Goal: Task Accomplishment & Management: Complete application form

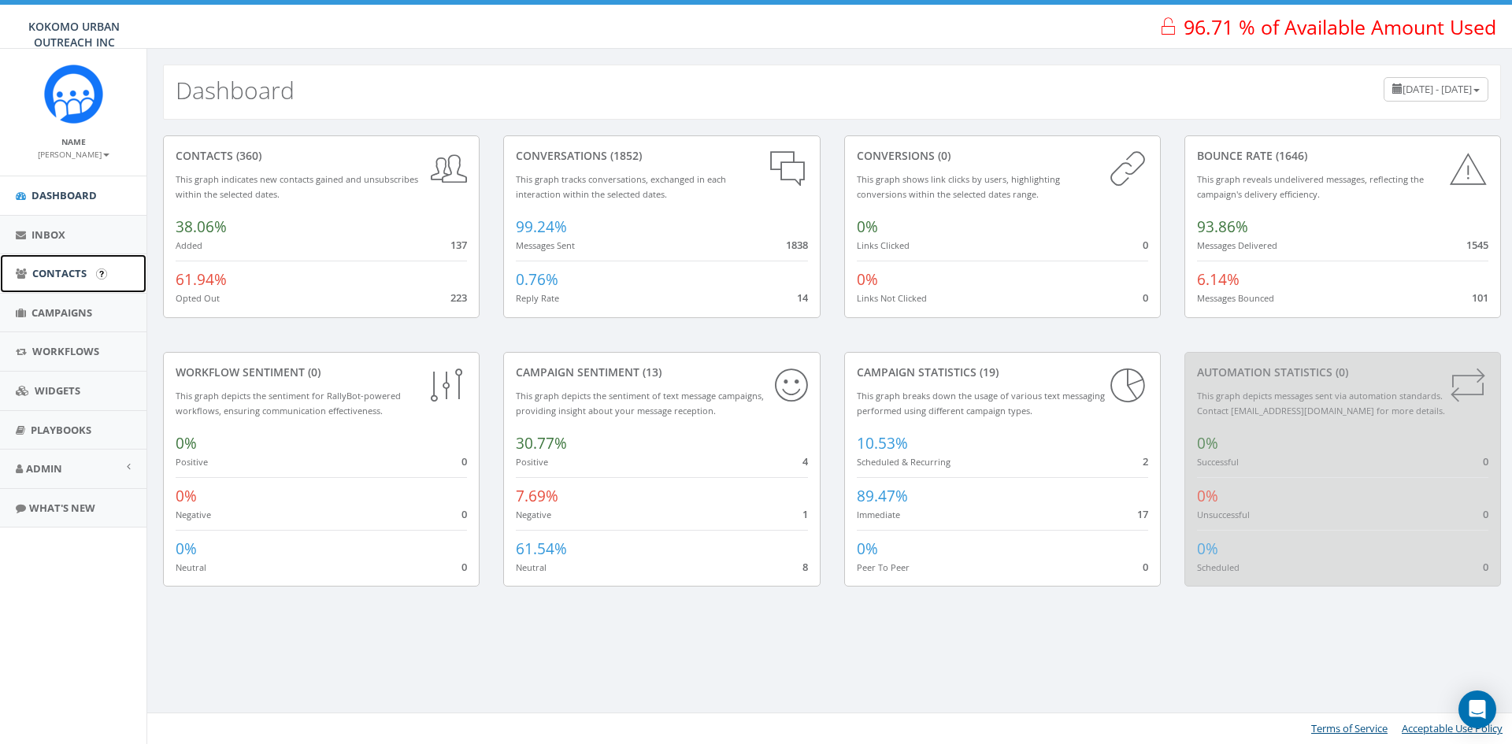
click at [57, 278] on span "Contacts" at bounding box center [59, 273] width 54 height 14
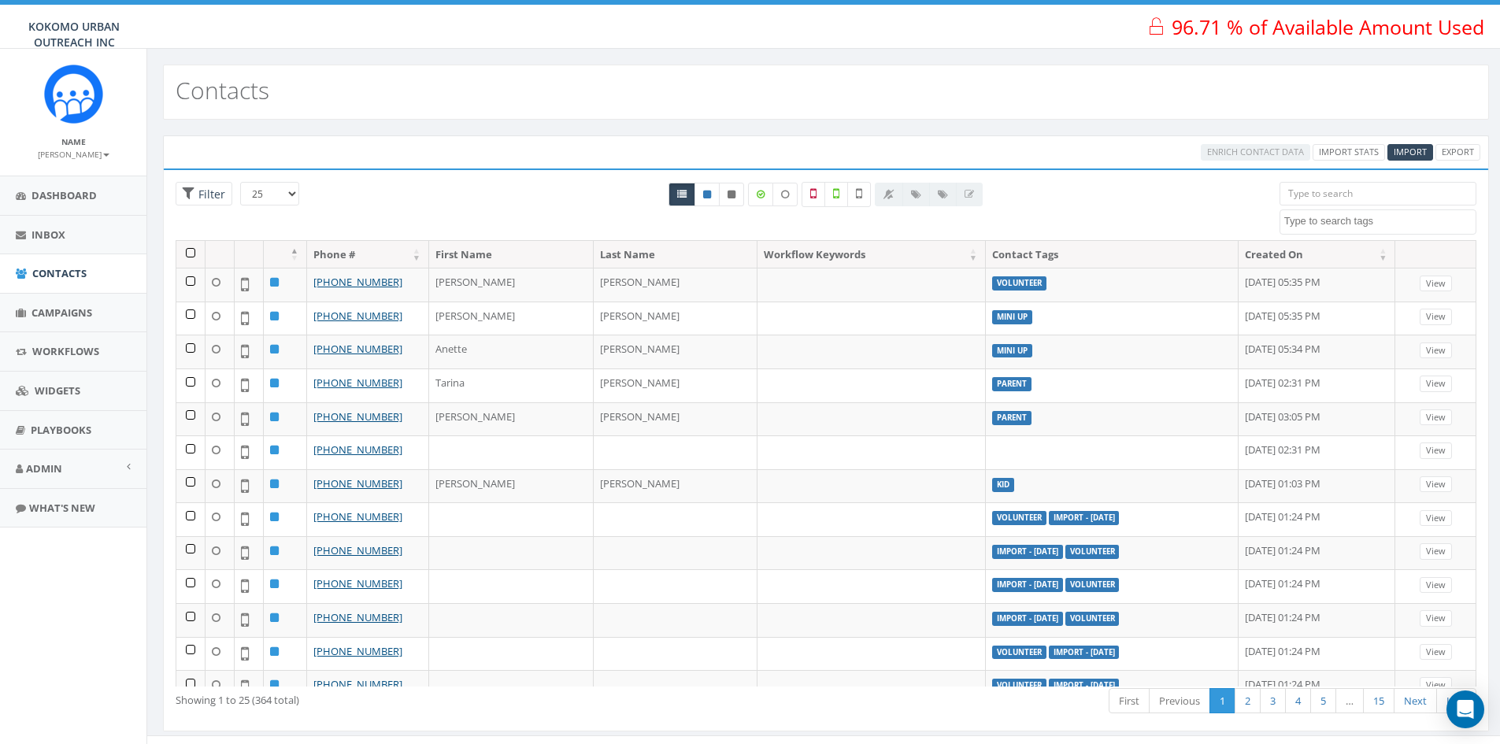
select select
click at [1412, 153] on span "Import" at bounding box center [1410, 152] width 33 height 12
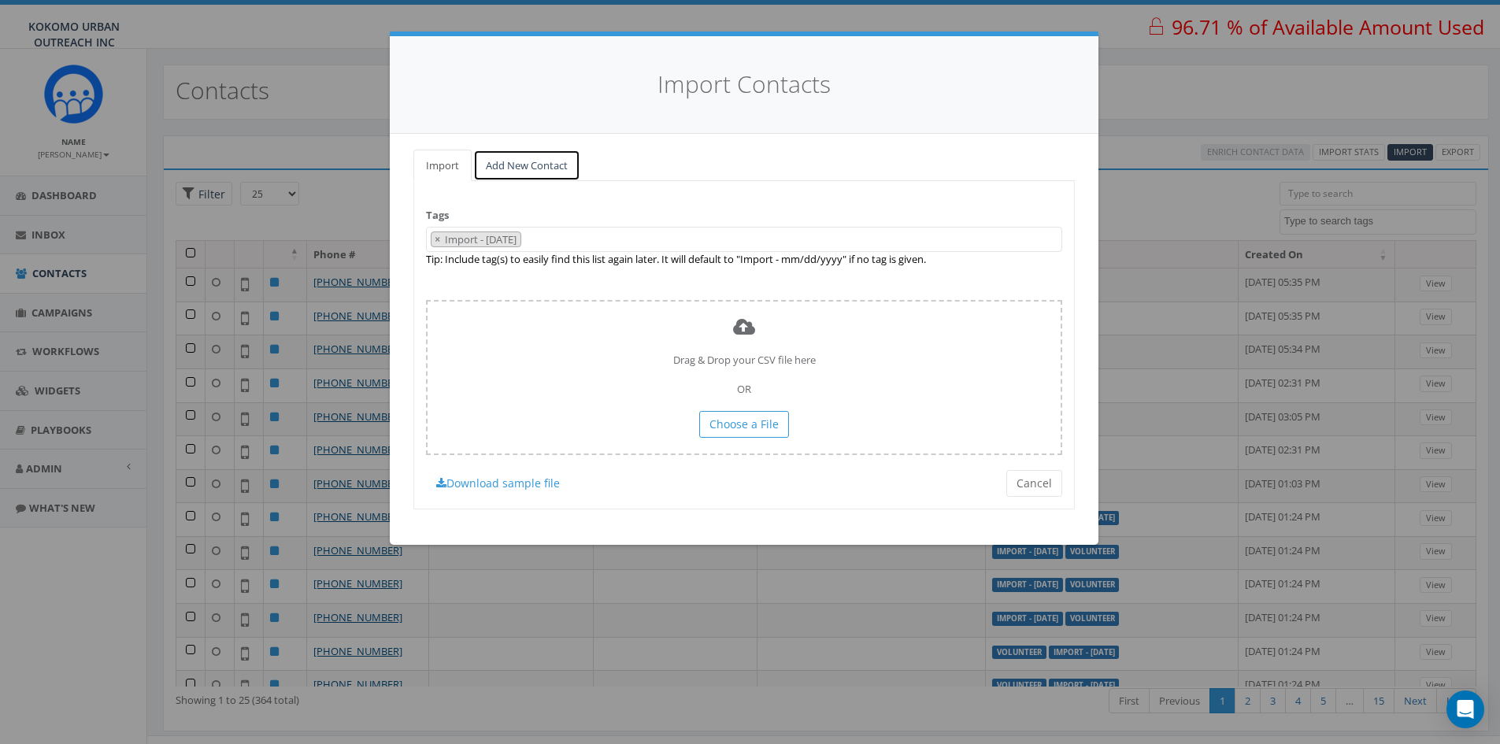
click at [513, 156] on link "Add New Contact" at bounding box center [526, 166] width 107 height 32
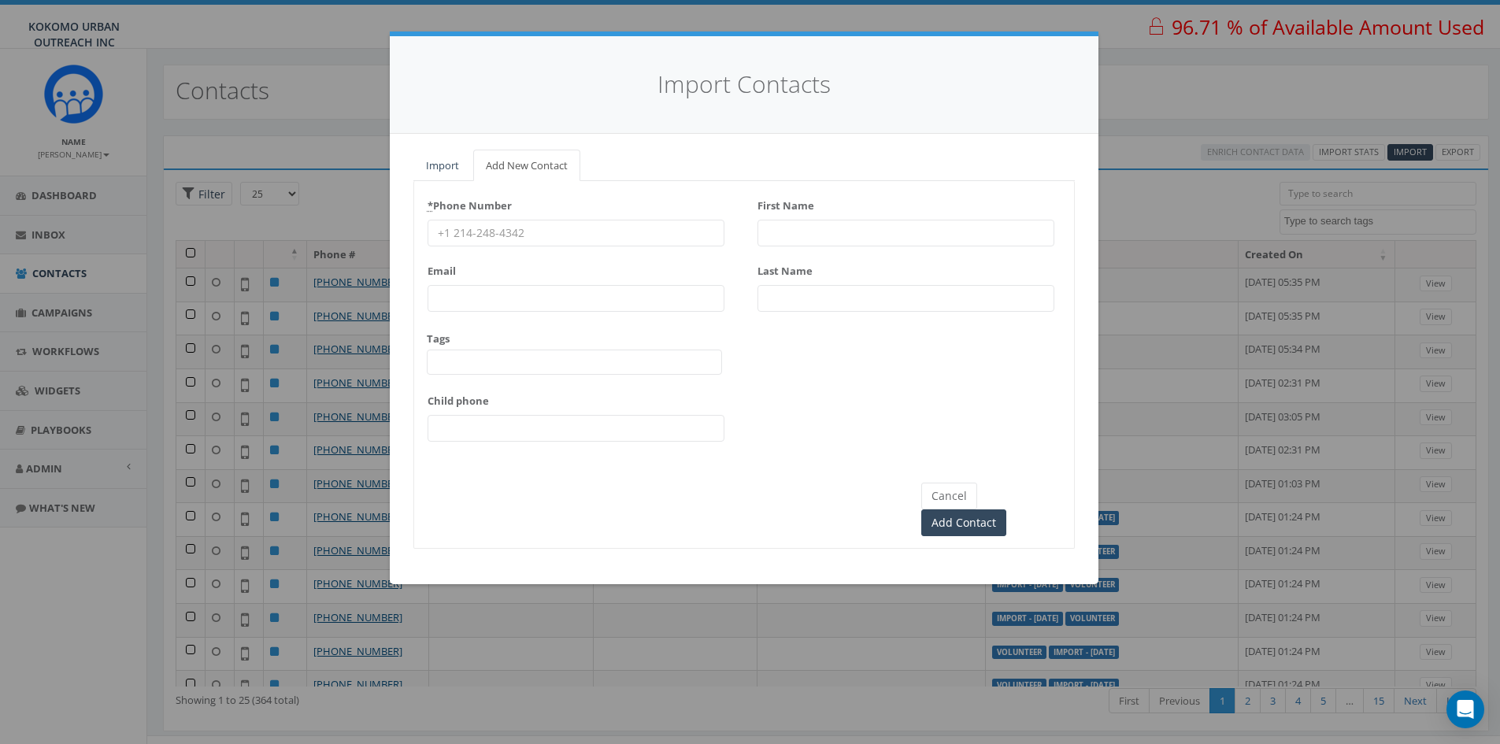
click at [567, 231] on input "* Phone Number" at bounding box center [576, 233] width 297 height 27
click at [805, 232] on input "First Name" at bounding box center [905, 233] width 297 height 27
click at [921, 509] on input "Add Contact" at bounding box center [963, 522] width 85 height 27
click at [867, 231] on input "Donna LAwson" at bounding box center [905, 233] width 297 height 27
type input "Donna"
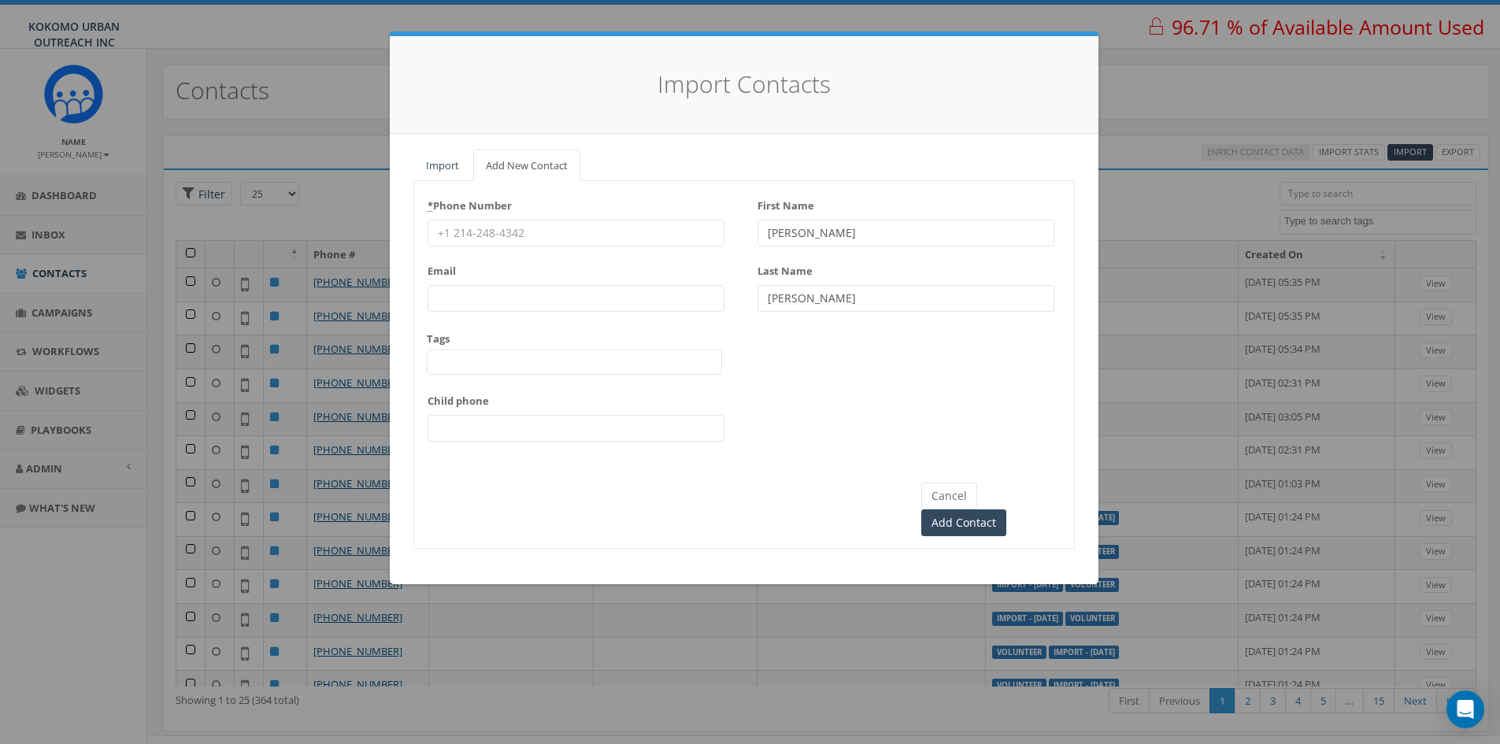
click at [550, 228] on input "* Phone Number" at bounding box center [576, 233] width 297 height 27
drag, startPoint x: 826, startPoint y: 306, endPoint x: 727, endPoint y: 295, distance: 99.8
click at [727, 295] on div "* Phone Number Email Tags Import - 06/13/2025 Import - 07/14/2025 Kid landline …" at bounding box center [744, 323] width 660 height 260
type input "Johnson"
click at [605, 235] on input "* Phone Number" at bounding box center [576, 233] width 297 height 27
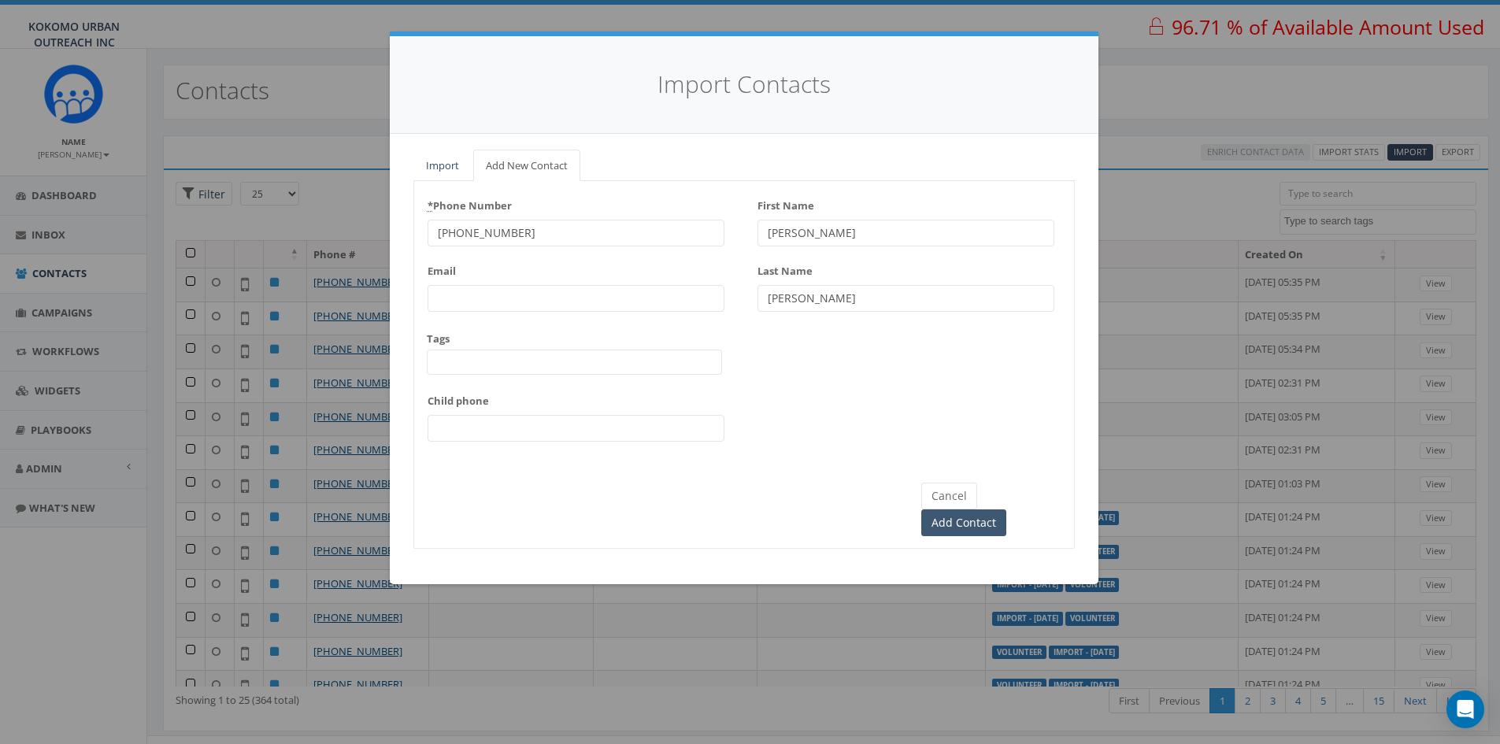
type input "765-513-9593"
click at [1006, 509] on input "Add Contact" at bounding box center [963, 522] width 85 height 27
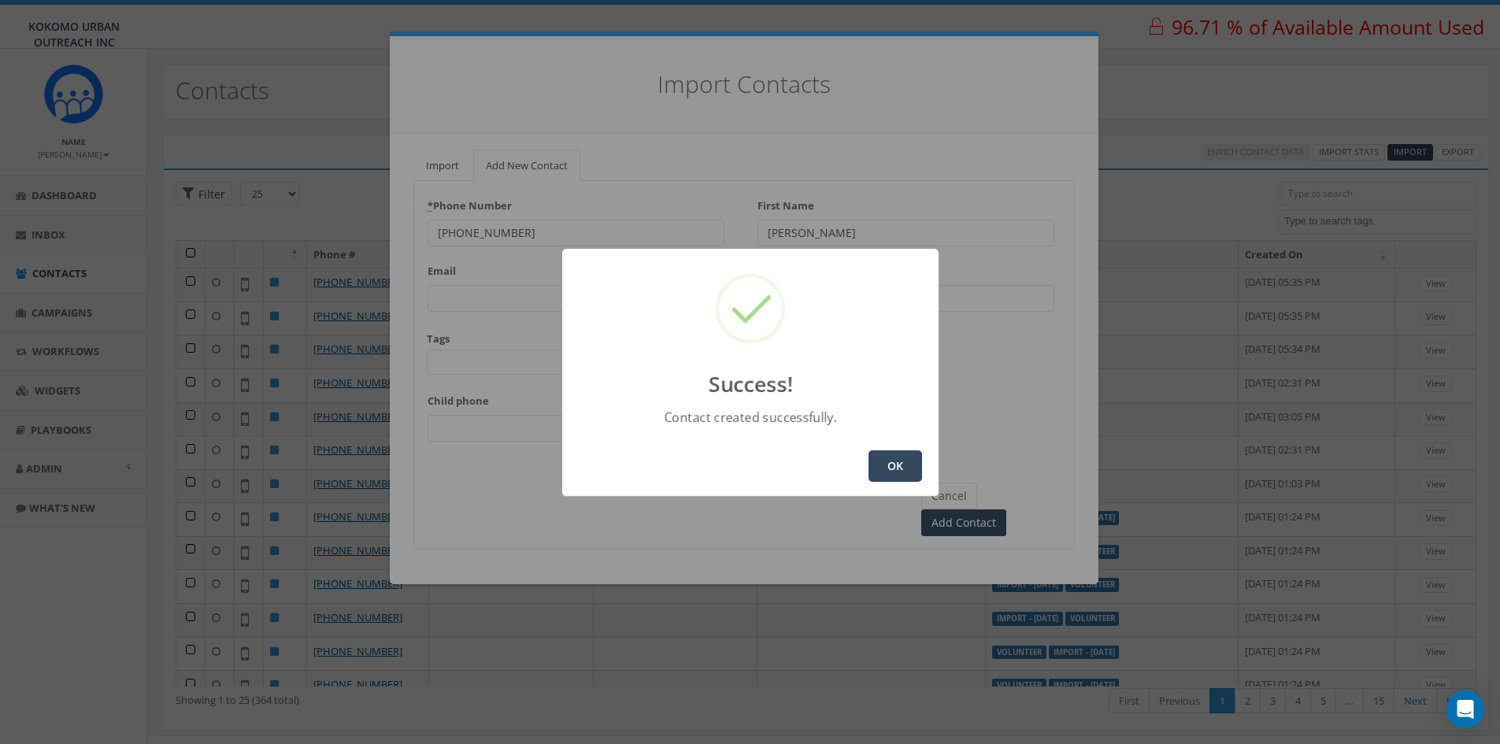
click at [890, 473] on button "OK" at bounding box center [895, 465] width 54 height 31
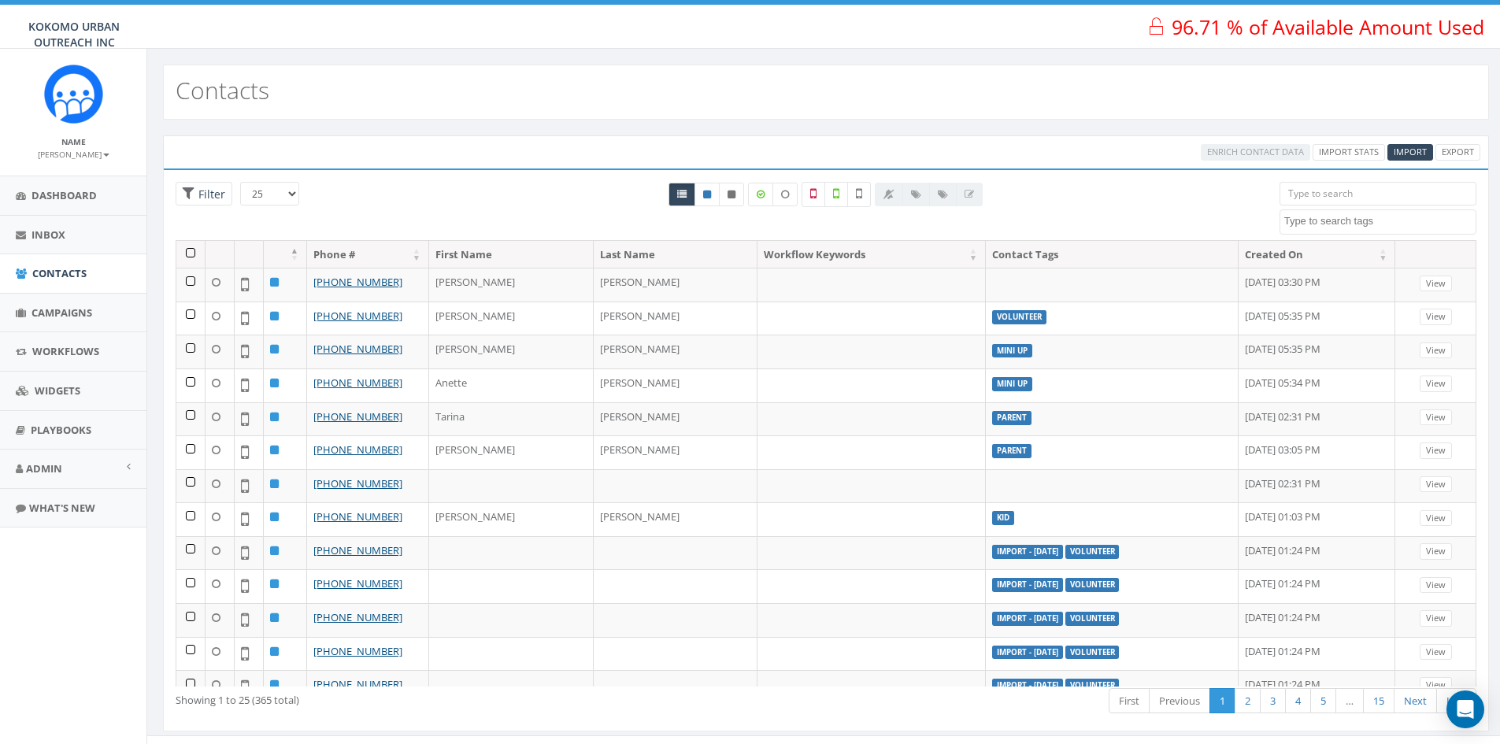
select select
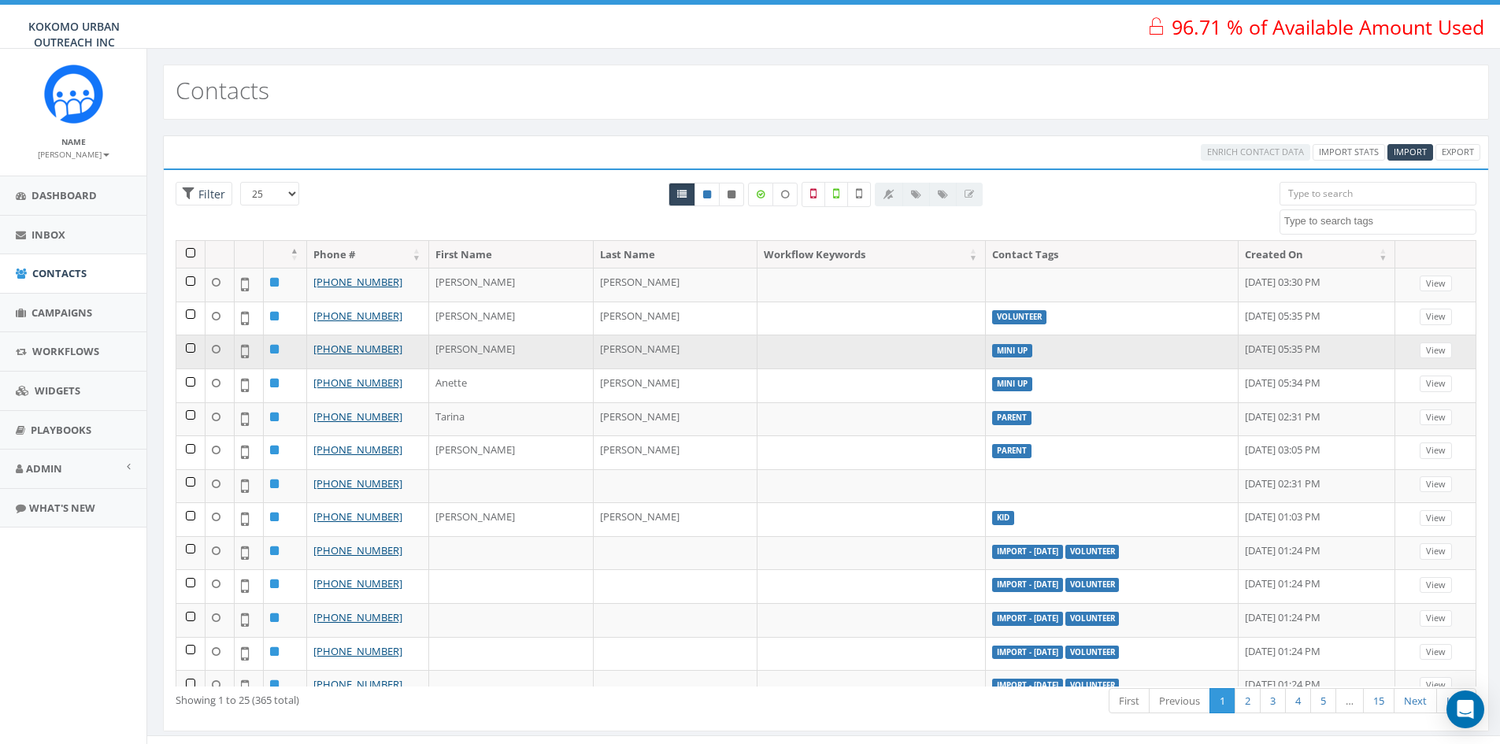
click at [1097, 342] on td "mini up" at bounding box center [1112, 352] width 253 height 34
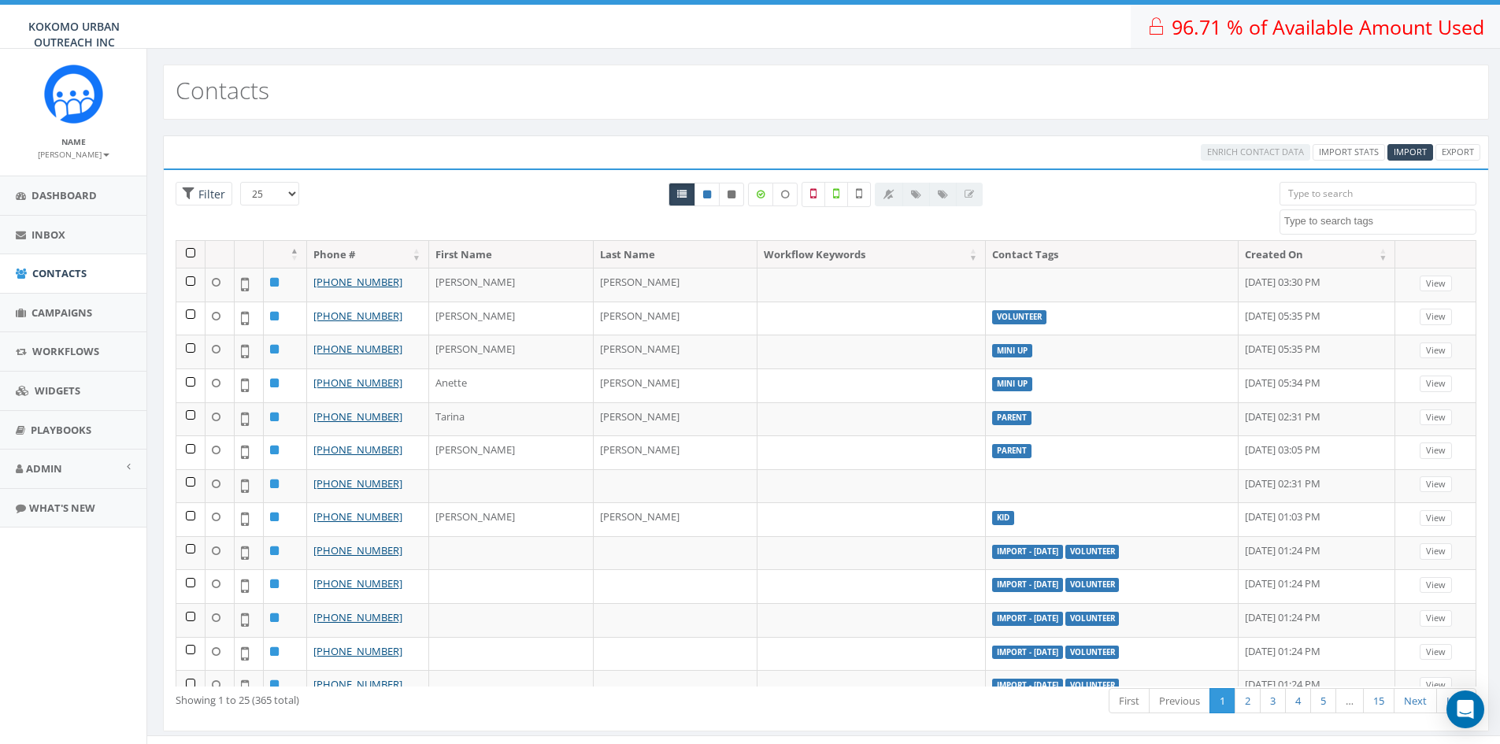
click at [1339, 25] on span "96.71 % of Available Amount Used" at bounding box center [1328, 26] width 313 height 27
click at [57, 471] on span "Admin" at bounding box center [44, 468] width 36 height 14
click at [72, 509] on span "Account" at bounding box center [57, 504] width 39 height 14
